Goal: Register for event/course

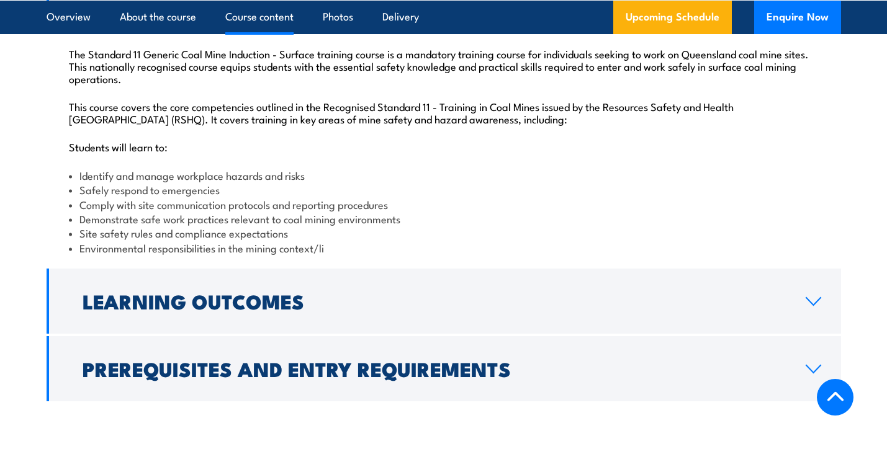
scroll to position [1401, 0]
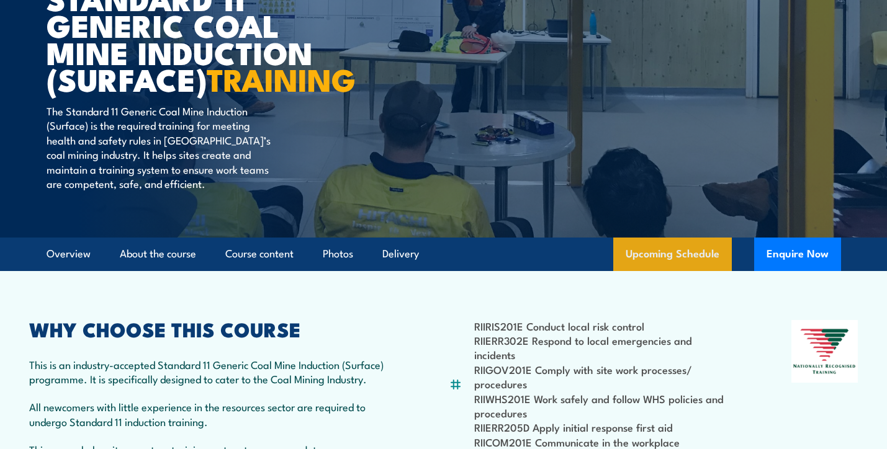
click at [704, 271] on link "Upcoming Schedule" at bounding box center [672, 255] width 119 height 34
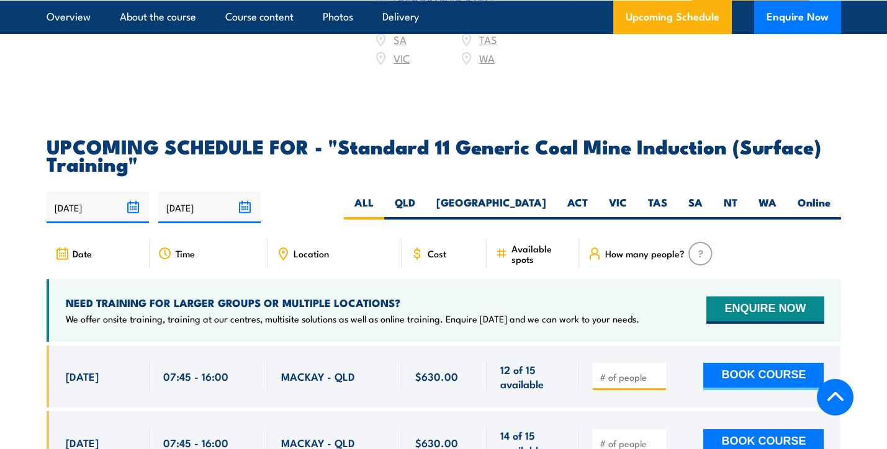
scroll to position [2196, 0]
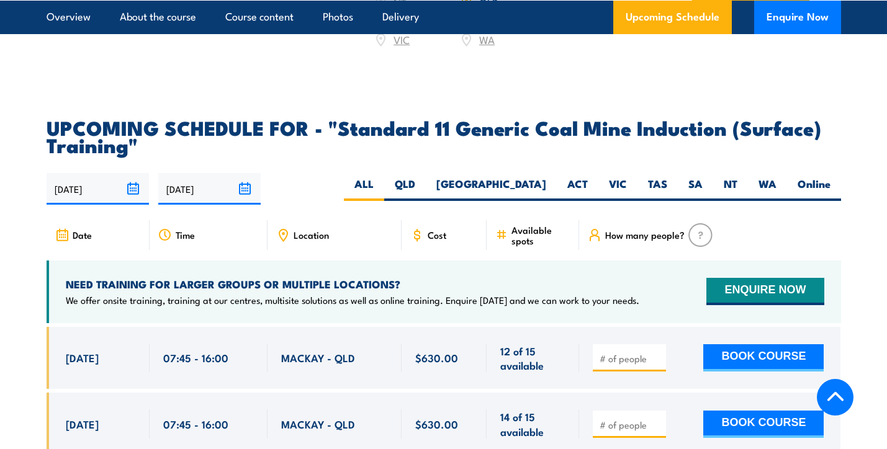
click at [327, 240] on span "Location" at bounding box center [311, 235] width 35 height 11
click at [300, 240] on span "Location" at bounding box center [311, 235] width 35 height 11
click at [349, 248] on div "Location" at bounding box center [335, 235] width 134 height 30
click at [542, 187] on label "[GEOGRAPHIC_DATA]" at bounding box center [491, 189] width 131 height 24
click at [546, 185] on input "[GEOGRAPHIC_DATA]" at bounding box center [550, 181] width 8 height 8
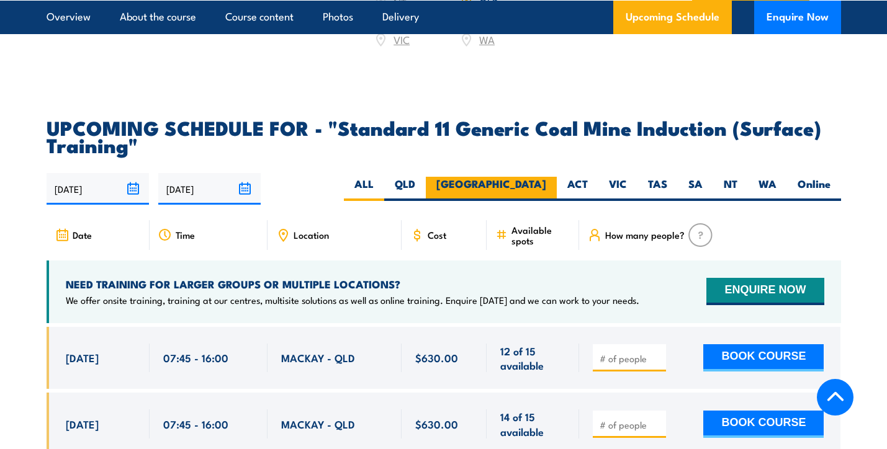
radio input "true"
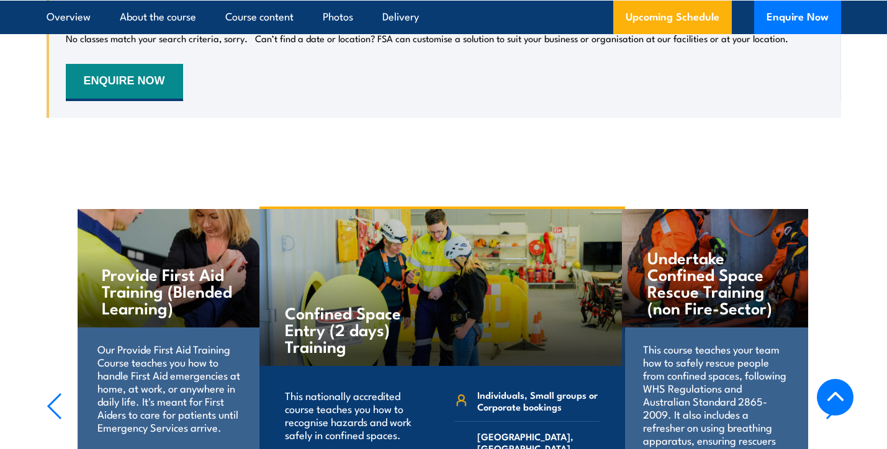
scroll to position [2548, 0]
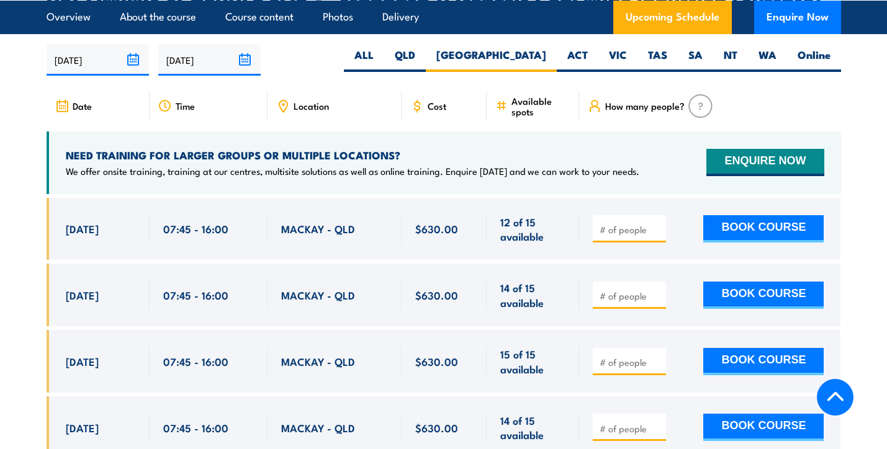
scroll to position [2326, 0]
